Goal: Find specific page/section: Find specific page/section

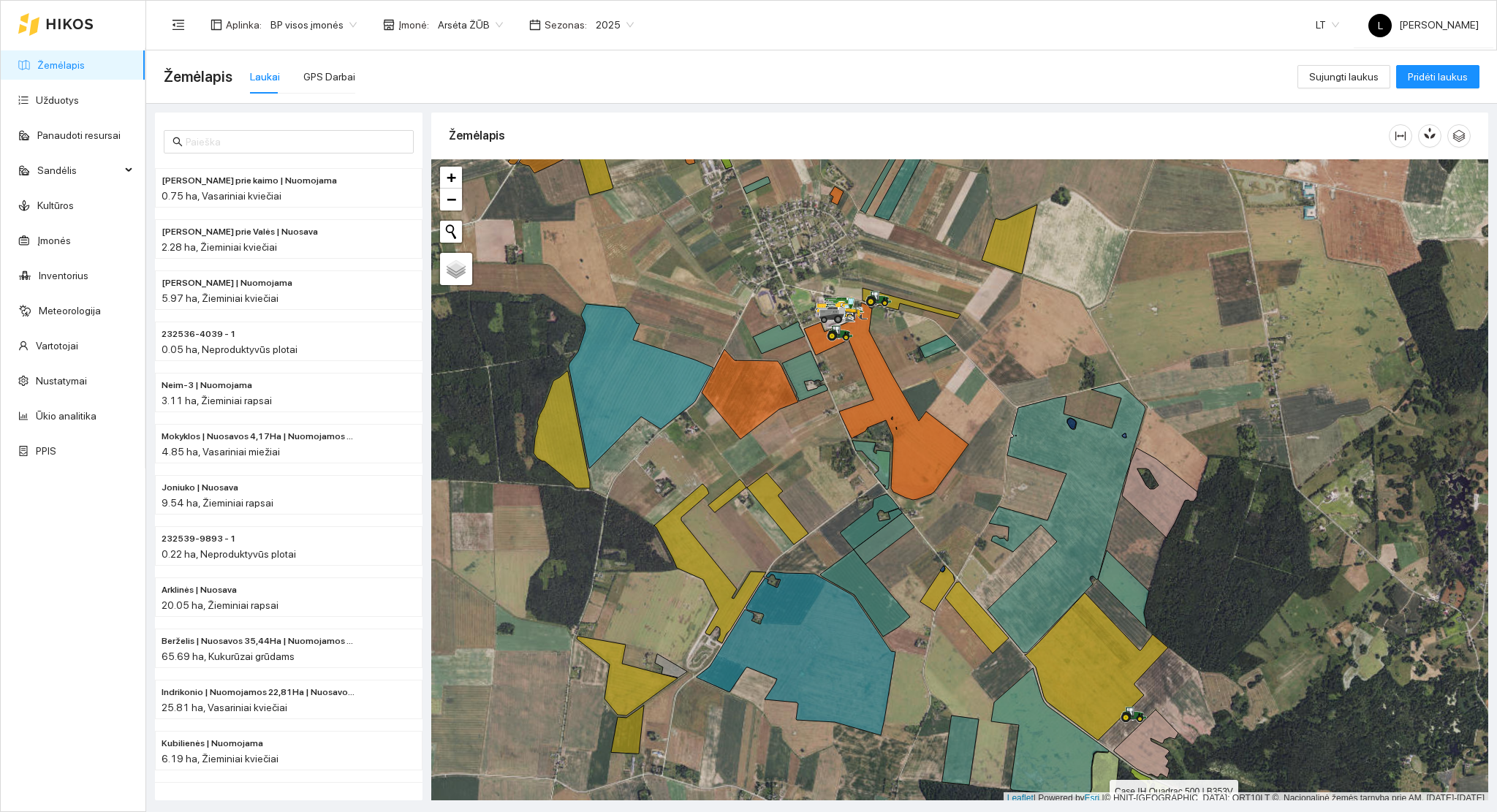
scroll to position [3, 0]
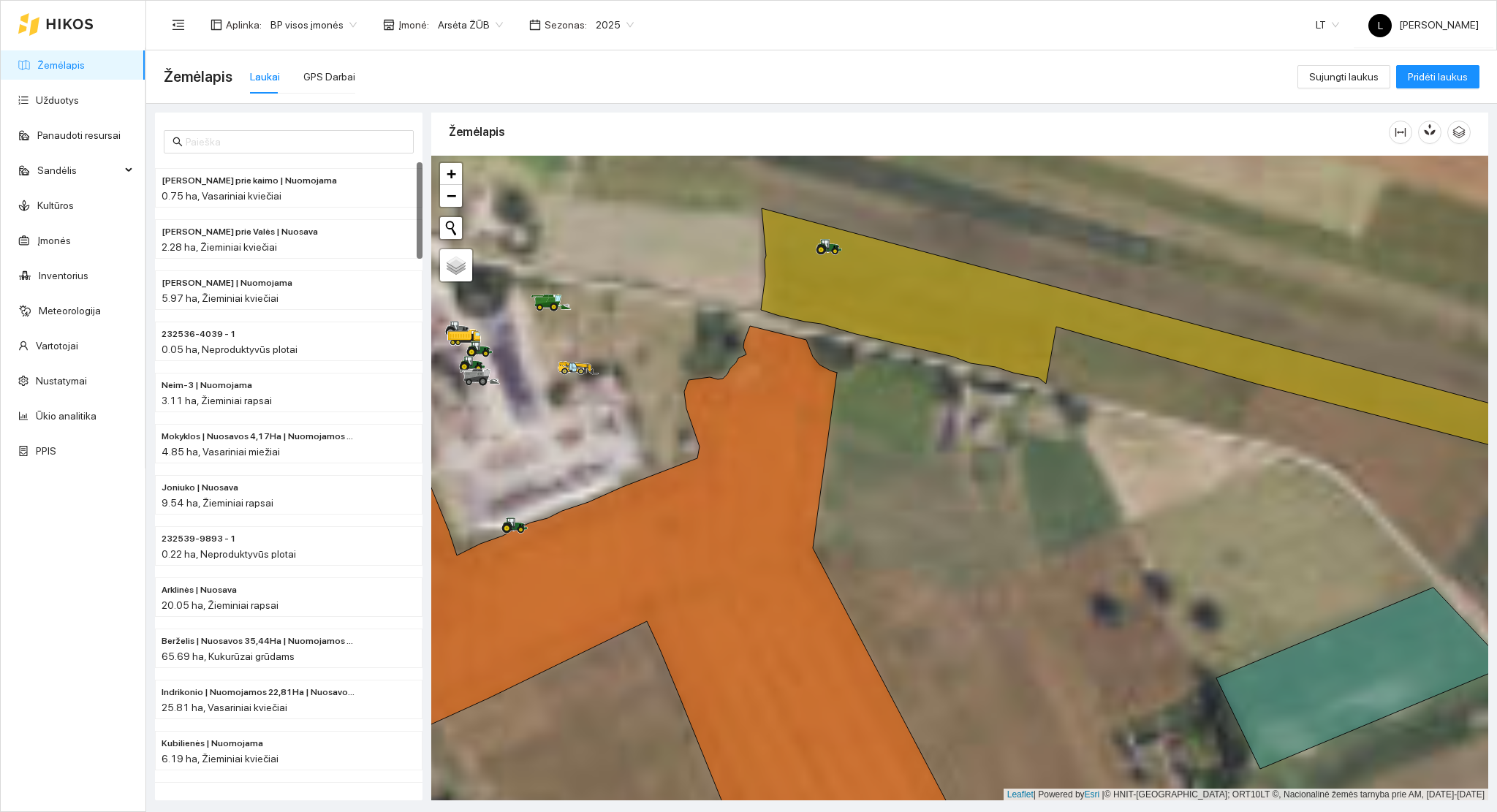
drag, startPoint x: 986, startPoint y: 261, endPoint x: 976, endPoint y: 264, distance: 10.4
click at [986, 261] on div at bounding box center [959, 478] width 1056 height 645
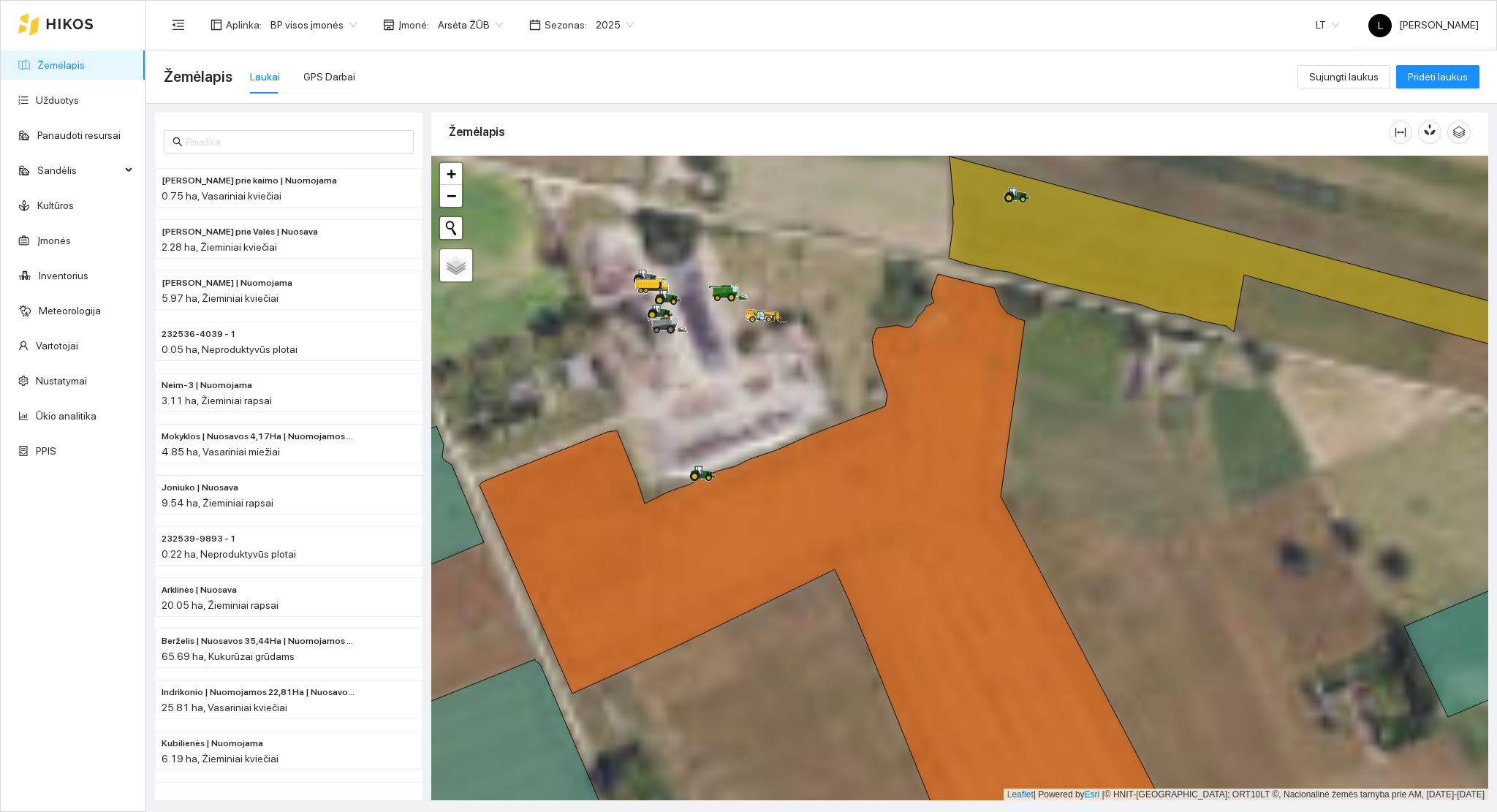
drag, startPoint x: 693, startPoint y: 400, endPoint x: 697, endPoint y: 391, distance: 9.8
click at [742, 480] on div at bounding box center [959, 478] width 1056 height 645
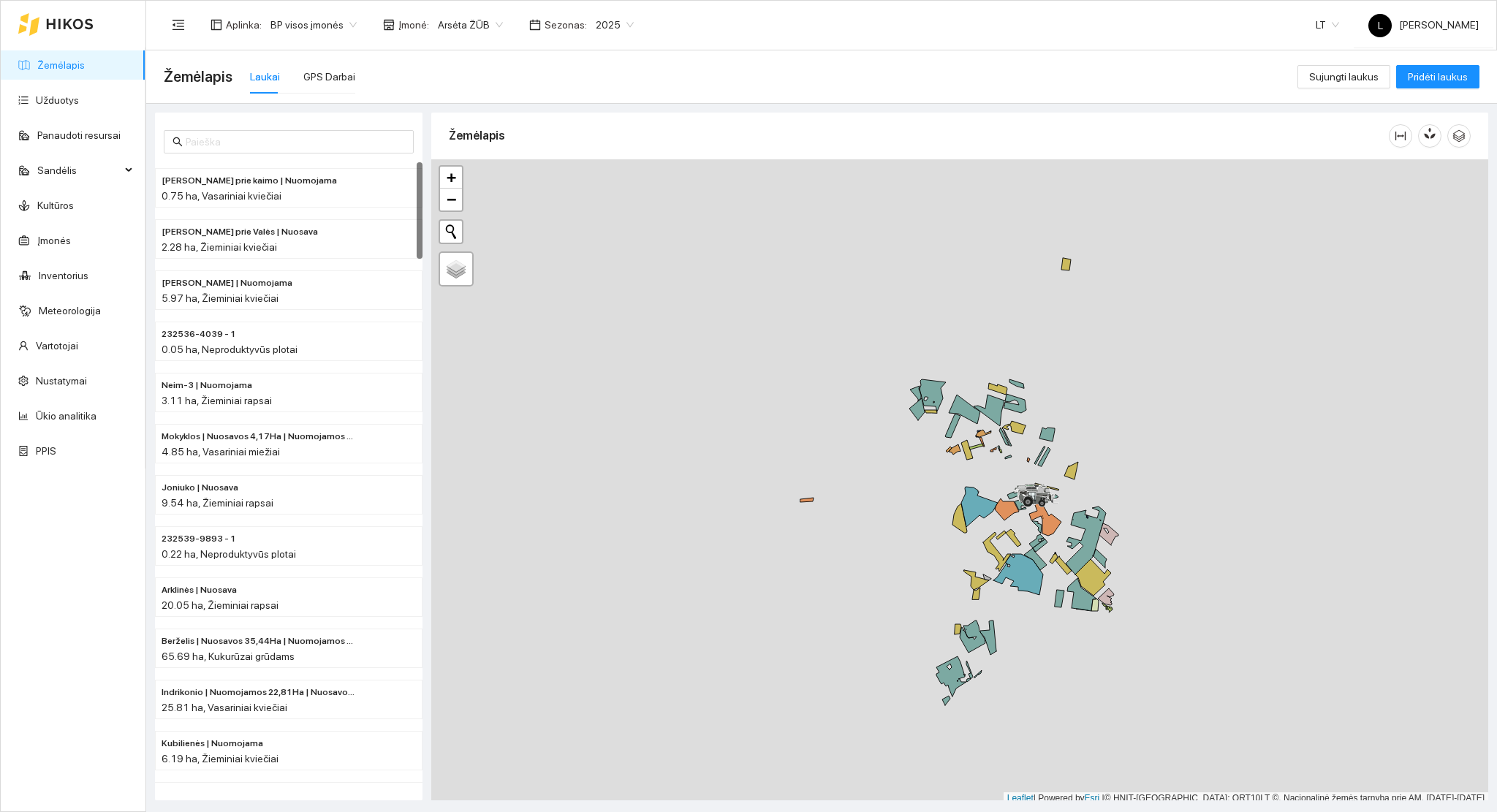
scroll to position [3, 0]
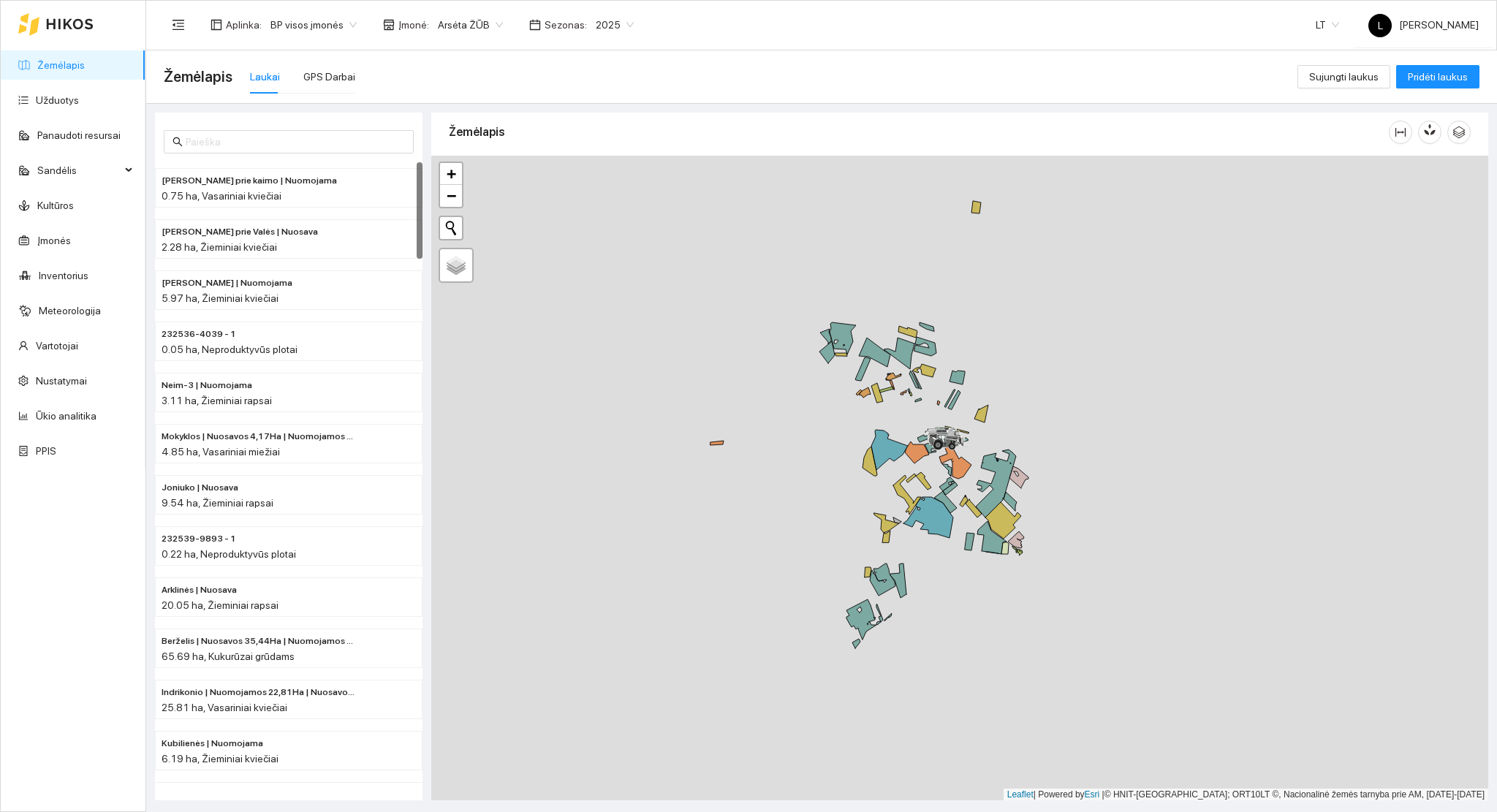
drag, startPoint x: 999, startPoint y: 457, endPoint x: 985, endPoint y: 443, distance: 19.8
click at [987, 444] on div at bounding box center [959, 478] width 1056 height 645
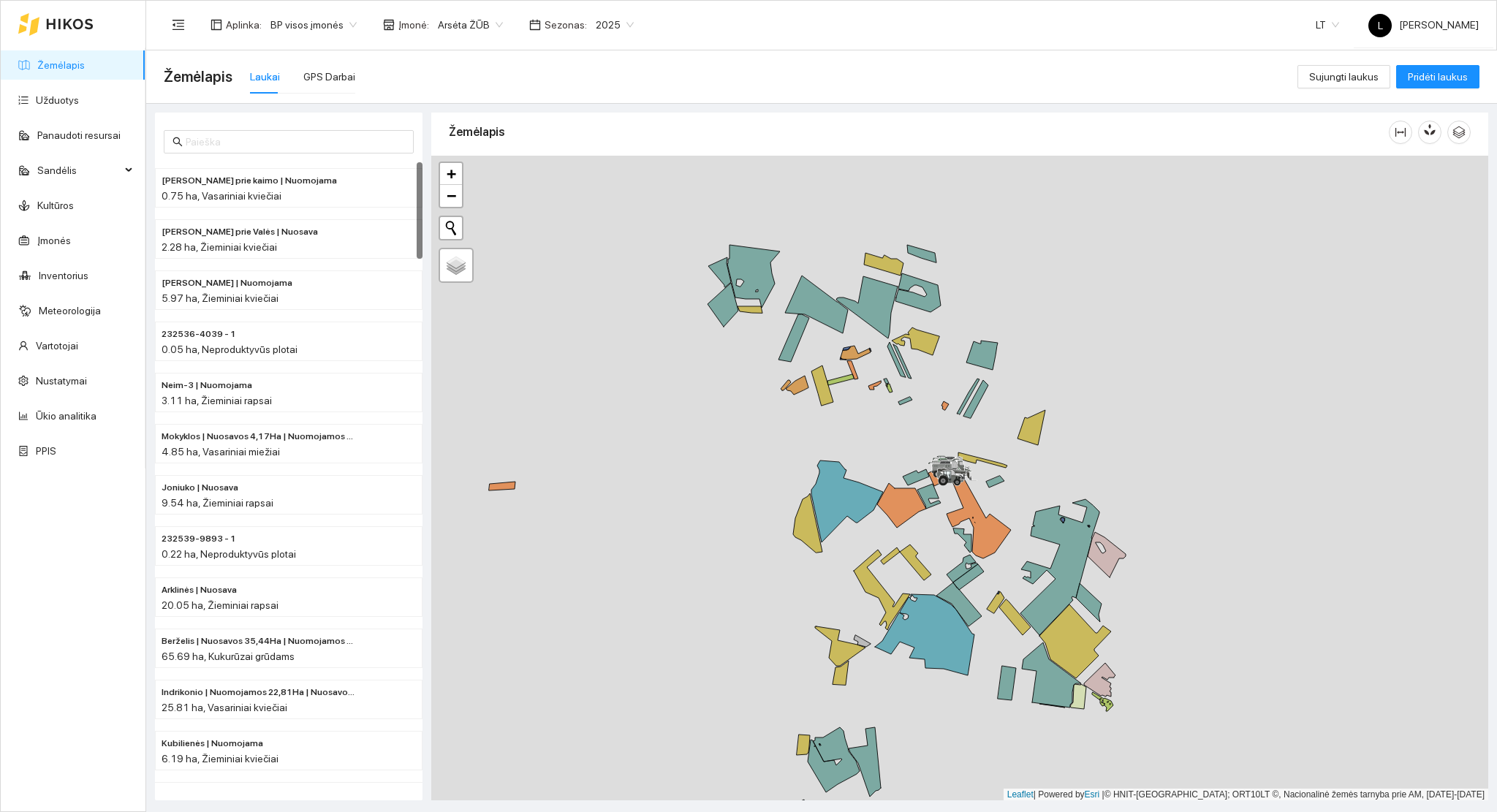
drag, startPoint x: 965, startPoint y: 429, endPoint x: 965, endPoint y: 461, distance: 32.0
click at [974, 453] on div at bounding box center [959, 478] width 1056 height 645
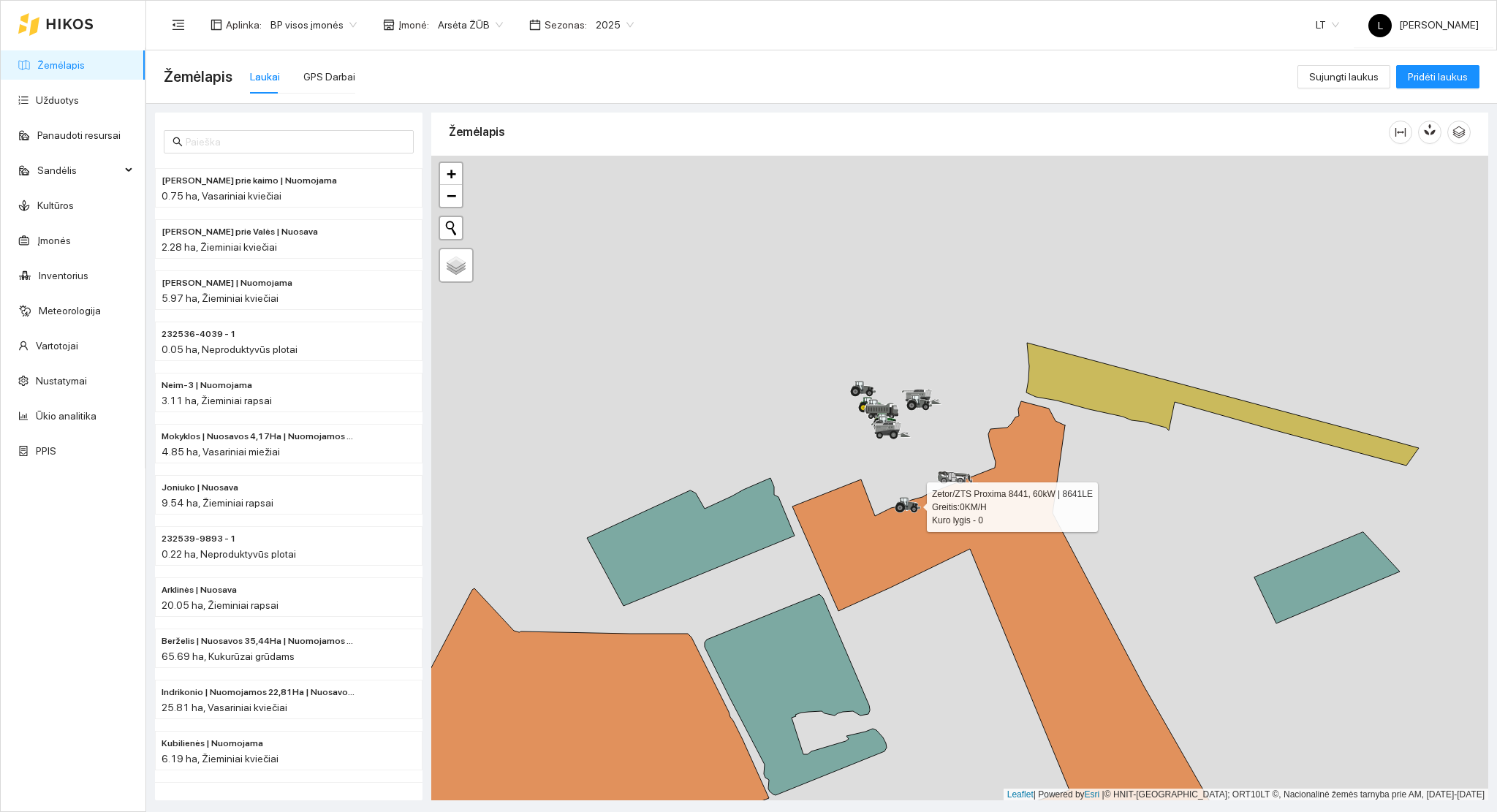
drag, startPoint x: 895, startPoint y: 479, endPoint x: 895, endPoint y: 500, distance: 21.0
click at [895, 500] on div at bounding box center [899, 512] width 9 height 36
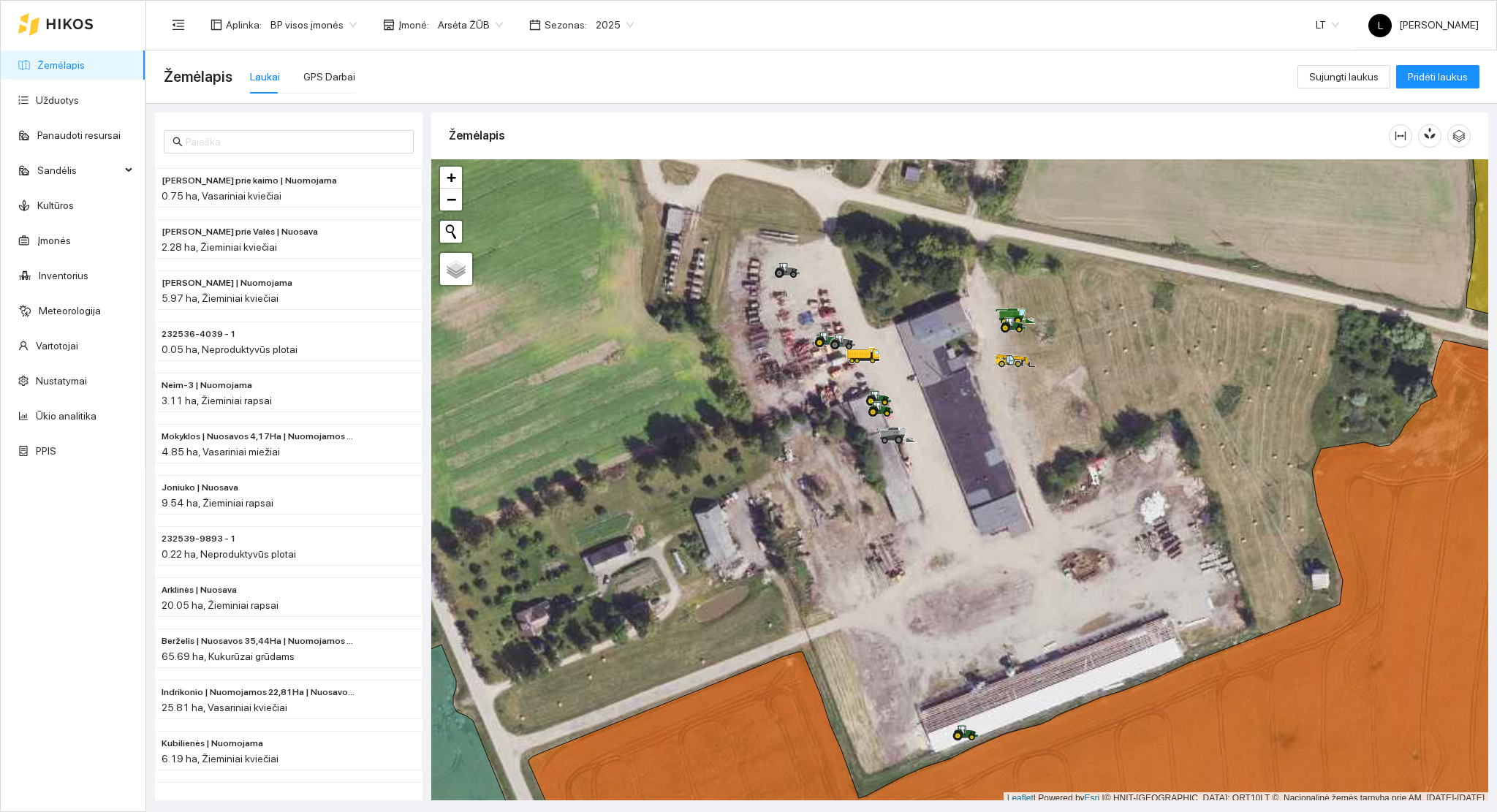
scroll to position [3, 0]
